Goal: Check status: Check status

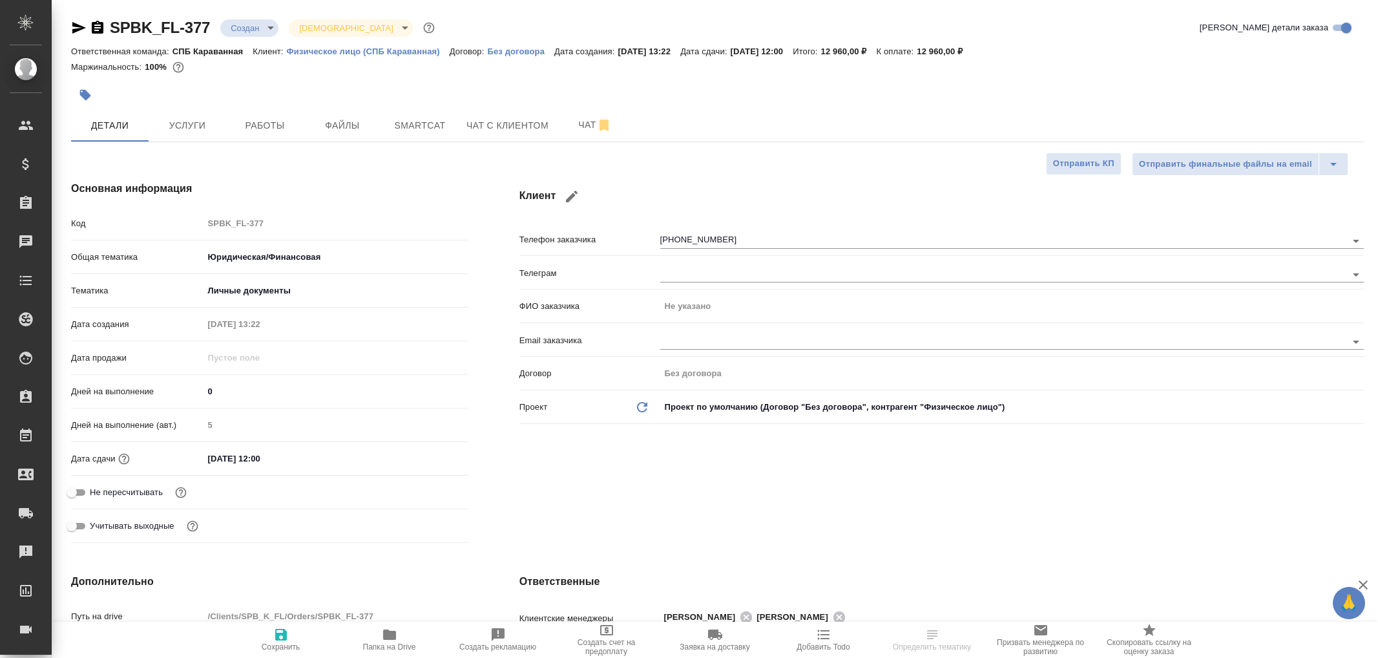
select select "RU"
type textarea "x"
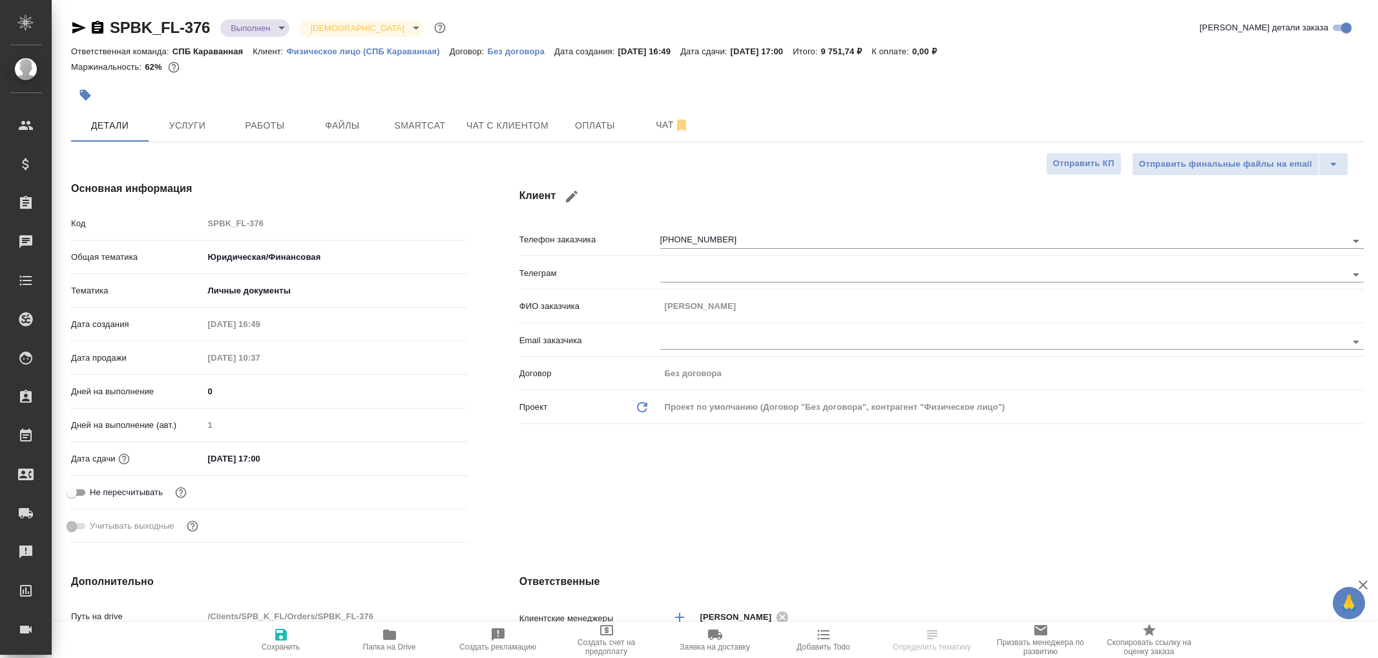
select select "RU"
type textarea "x"
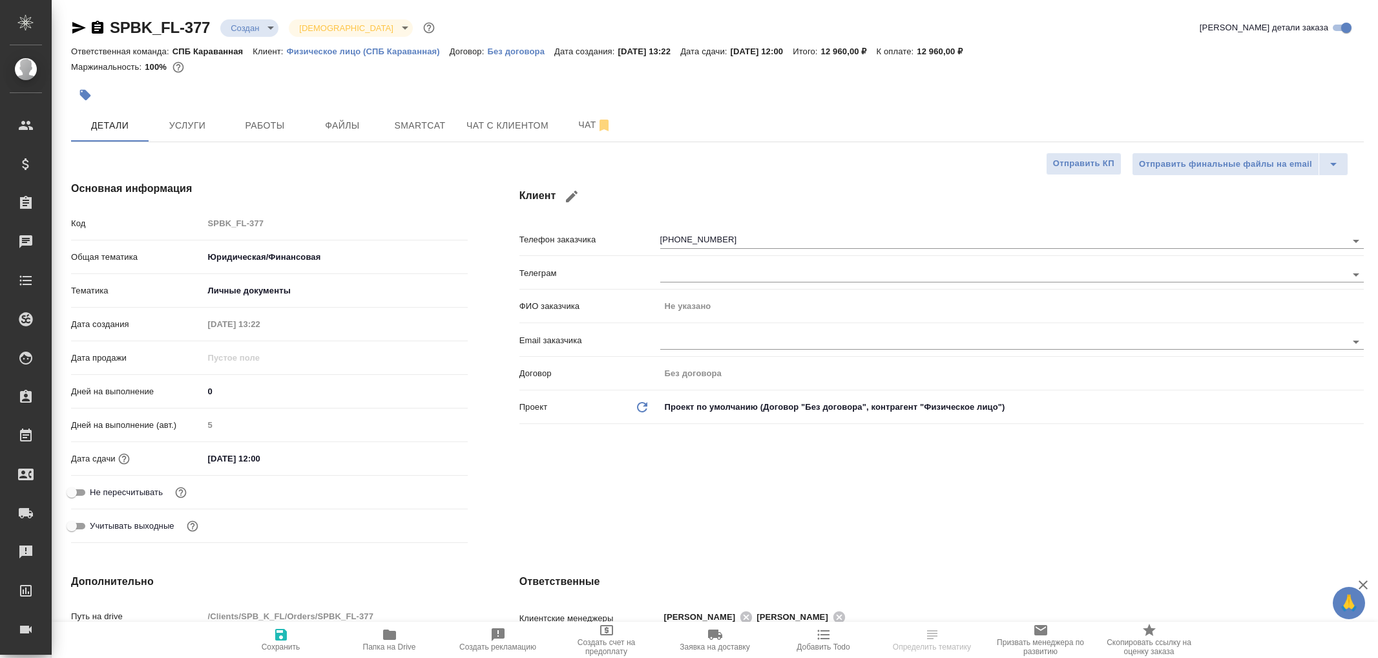
select select "RU"
type textarea "x"
